Goal: Task Accomplishment & Management: Complete application form

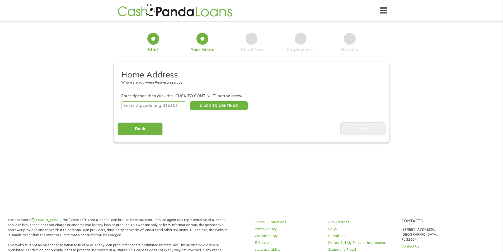
click at [157, 105] on input "number" at bounding box center [153, 105] width 65 height 9
type input "29692"
click at [228, 105] on button "CLICK TO CONTINUE" at bounding box center [219, 105] width 58 height 9
type input "29692"
type input "Ware Shoals"
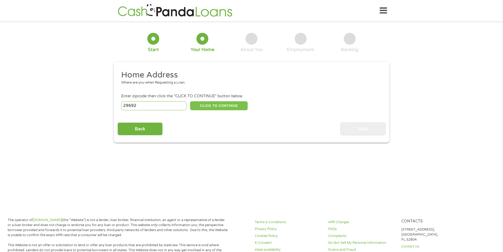
select select "[US_STATE]"
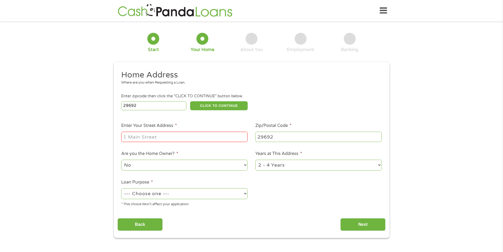
click at [171, 138] on input "Enter Your Street Address *" at bounding box center [184, 136] width 126 height 10
type input "[STREET_ADDRESS]"
click at [203, 166] on select "No Yes" at bounding box center [184, 164] width 126 height 11
select select "yes"
click at [121, 159] on select "No Yes" at bounding box center [184, 164] width 126 height 11
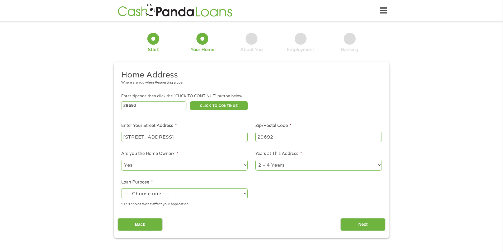
click at [289, 162] on select "1 Year or less 1 - 2 Years 2 - 4 Years Over 4 Years" at bounding box center [318, 164] width 126 height 11
select select "60months"
click at [255, 159] on select "1 Year or less 1 - 2 Years 2 - 4 Years Over 4 Years" at bounding box center [318, 164] width 126 height 11
click at [177, 197] on select "--- Choose one --- Pay Bills Debt Consolidation Home Improvement Major Purchase…" at bounding box center [184, 193] width 126 height 11
select select "paybills"
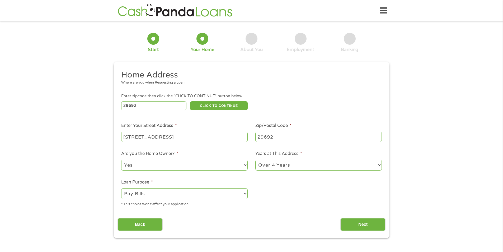
click at [121, 188] on select "--- Choose one --- Pay Bills Debt Consolidation Home Improvement Major Purchase…" at bounding box center [184, 193] width 126 height 11
click at [364, 225] on input "Next" at bounding box center [362, 224] width 45 height 13
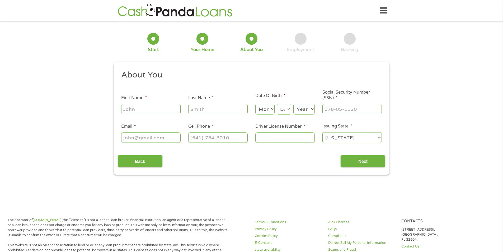
click at [149, 103] on div at bounding box center [150, 109] width 59 height 12
click at [149, 109] on input "First Name *" at bounding box center [150, 109] width 59 height 10
type input "[PERSON_NAME]"
type input "[EMAIL_ADDRESS][DOMAIN_NAME]"
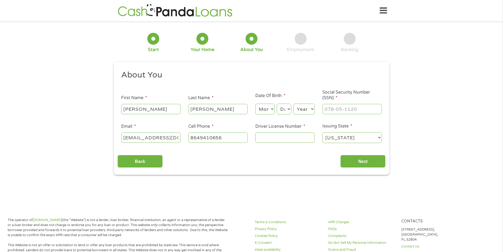
type input "[PHONE_NUMBER]"
click at [264, 112] on select "Month 1 2 3 4 5 6 7 8 9 10 11 12" at bounding box center [264, 108] width 19 height 11
select select "3"
click at [255, 103] on select "Month 1 2 3 4 5 6 7 8 9 10 11 12" at bounding box center [264, 108] width 19 height 11
click at [289, 109] on select "Day 1 2 3 4 5 6 7 8 9 10 11 12 13 14 15 16 17 18 19 20 21 22 23 24 25 26 27 28 …" at bounding box center [284, 108] width 14 height 11
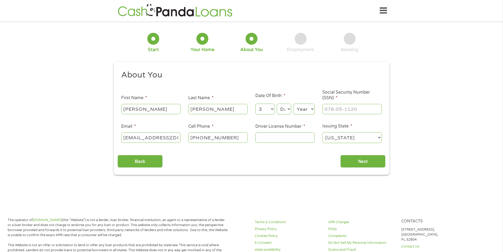
select select "25"
click at [277, 103] on select "Day 1 2 3 4 5 6 7 8 9 10 11 12 13 14 15 16 17 18 19 20 21 22 23 24 25 26 27 28 …" at bounding box center [284, 108] width 14 height 11
click at [304, 109] on select "Year [DATE] 2006 2005 2004 2003 2002 2001 2000 1999 1998 1997 1996 1995 1994 19…" at bounding box center [303, 108] width 21 height 11
select select "1988"
click at [293, 103] on select "Year [DATE] 2006 2005 2004 2003 2002 2001 2000 1999 1998 1997 1996 1995 1994 19…" at bounding box center [303, 108] width 21 height 11
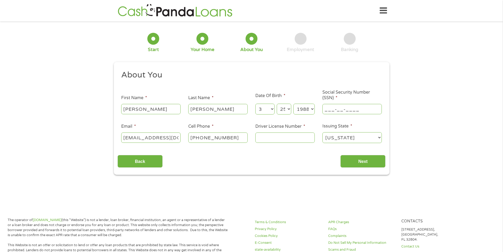
click at [335, 109] on input "___-__-____" at bounding box center [351, 109] width 59 height 10
type input "249-75-8705"
click at [154, 139] on input "[EMAIL_ADDRESS][DOMAIN_NAME]" at bounding box center [150, 137] width 59 height 10
type input "[EMAIL_ADDRESS][DOMAIN_NAME]"
drag, startPoint x: 191, startPoint y: 139, endPoint x: 185, endPoint y: 139, distance: 6.1
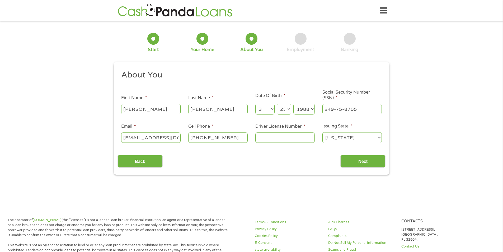
click at [185, 139] on li "Cell Phone * [PHONE_NUMBER]" at bounding box center [218, 133] width 67 height 20
click at [229, 132] on div "[PHONE_NUMBER]" at bounding box center [217, 137] width 59 height 12
type input "jenajames31@gmail.c(864) 941-0656om"
type input "(___) ___-____"
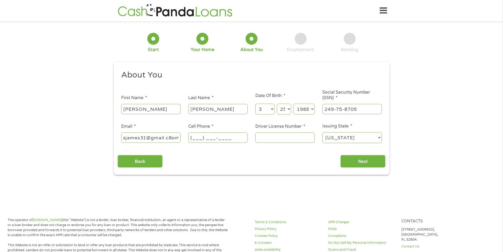
type input "[EMAIL_ADDRESS][DOMAIN_NAME]"
click at [195, 136] on input "(___) ___-____" at bounding box center [217, 137] width 59 height 10
type input "[PHONE_NUMBER]"
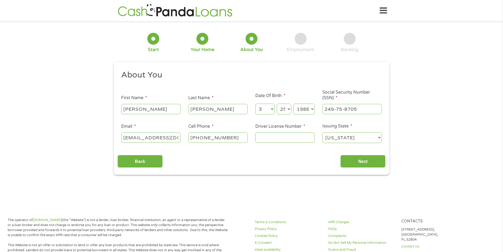
click at [291, 147] on ul "About You This field is hidden when viewing the form Title * --- Choose one ---…" at bounding box center [251, 109] width 268 height 78
click at [288, 138] on input "Driver License Number *" at bounding box center [284, 137] width 59 height 10
type input "100167659"
click at [369, 164] on input "Next" at bounding box center [362, 161] width 45 height 13
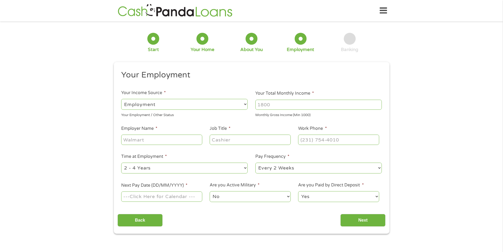
scroll to position [2, 2]
click at [295, 105] on input "Your Total Monthly Income *" at bounding box center [318, 105] width 126 height 10
type input "3000"
click at [142, 142] on input "Employer Name *" at bounding box center [161, 139] width 81 height 10
click at [141, 141] on input "Employer Name *" at bounding box center [161, 139] width 81 height 10
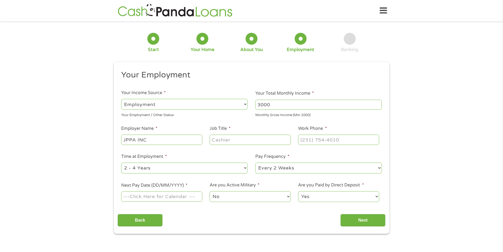
type input "JPPA INC"
type input "ACCOUNTS RECEIVABLE MANAGER"
type input "[PHONE_NUMBER]"
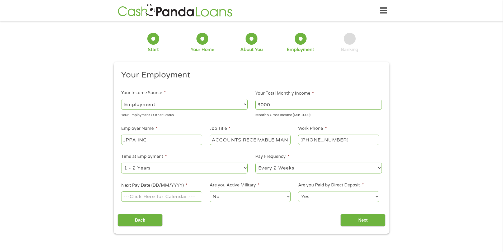
select select "12months"
select select "60months"
type input "[DATE]"
click at [354, 216] on input "Next" at bounding box center [362, 220] width 45 height 13
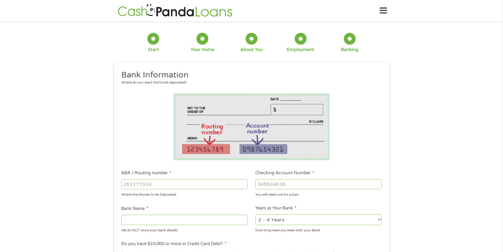
click at [149, 184] on input "ABA / Routing number *" at bounding box center [184, 184] width 126 height 10
type input "053207766"
type input "[PERSON_NAME] FARGO BANK"
type input "053207766"
click at [271, 187] on input "Checking Account Number *" at bounding box center [318, 184] width 126 height 10
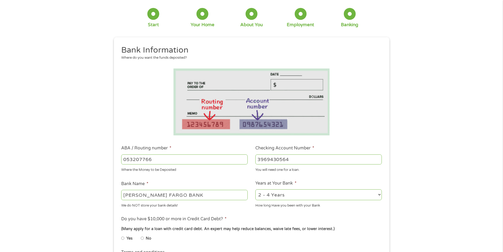
scroll to position [53, 0]
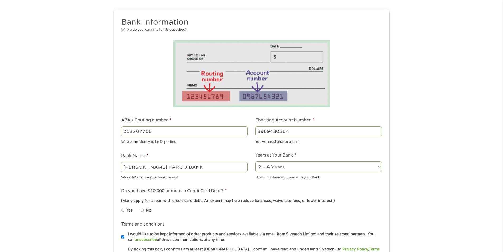
type input "3969430564"
click at [278, 168] on select "2 - 4 Years 6 - 12 Months 1 - 2 Years Over 4 Years" at bounding box center [318, 166] width 126 height 11
click at [255, 161] on select "2 - 4 Years 6 - 12 Months 1 - 2 Years Over 4 Years" at bounding box center [318, 166] width 126 height 11
click at [275, 164] on select "2 - 4 Years 6 - 12 Months 1 - 2 Years Over 4 Years" at bounding box center [318, 166] width 126 height 11
select select "60months"
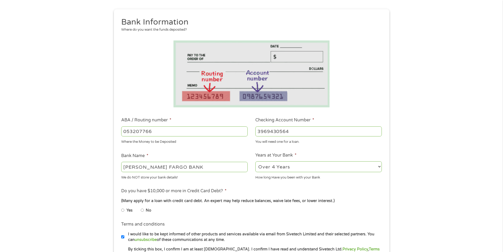
click at [255, 161] on select "2 - 4 Years 6 - 12 Months 1 - 2 Years Over 4 Years" at bounding box center [318, 166] width 126 height 11
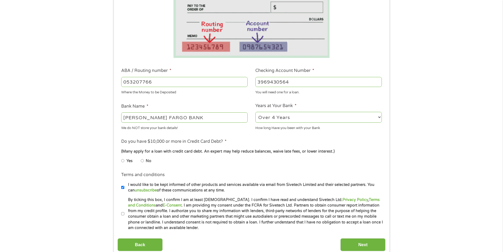
scroll to position [106, 0]
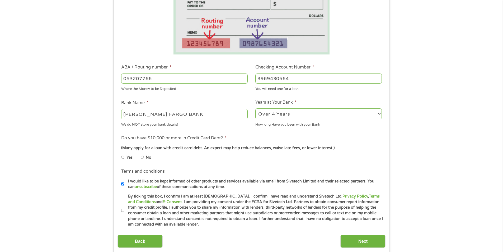
drag, startPoint x: 142, startPoint y: 156, endPoint x: 189, endPoint y: 181, distance: 53.0
click at [142, 156] on input "No" at bounding box center [142, 157] width 3 height 8
radio input "true"
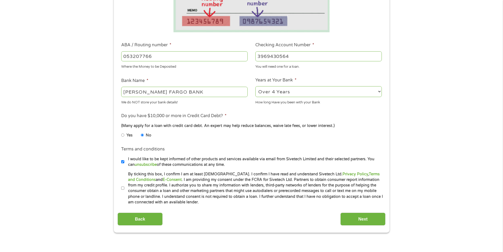
scroll to position [158, 0]
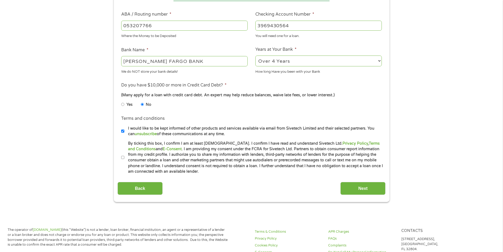
click at [122, 130] on input "I would like to be kept informed of other products and services available via e…" at bounding box center [122, 131] width 3 height 8
checkbox input "false"
click at [122, 158] on input "By ticking this box, I confirm I am at least [DEMOGRAPHIC_DATA]. I confirm I ha…" at bounding box center [122, 157] width 3 height 8
checkbox input "true"
click at [367, 193] on input "Next" at bounding box center [362, 188] width 45 height 13
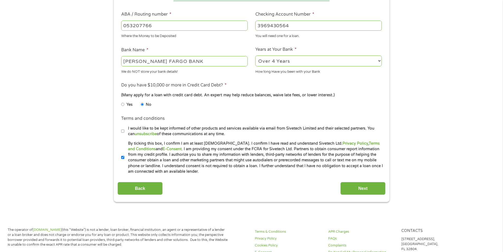
scroll to position [2, 2]
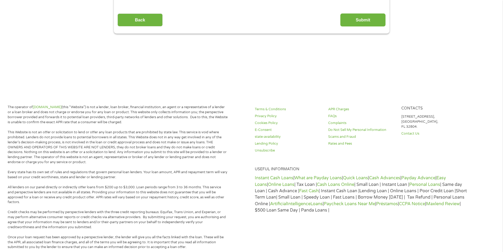
click at [361, 189] on div "Terms & Conditions Privacy Policy Cookies Policy E-Consent state-availability L…" at bounding box center [374, 244] width 244 height 279
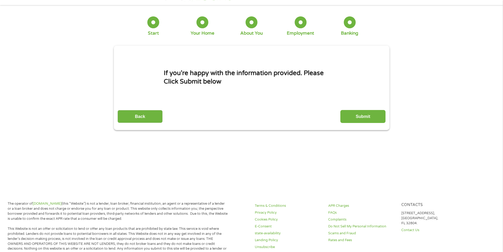
scroll to position [0, 0]
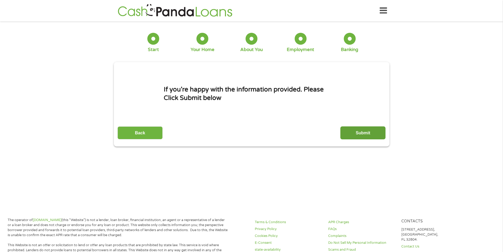
click at [364, 134] on input "Submit" at bounding box center [362, 132] width 45 height 13
